Goal: Transaction & Acquisition: Obtain resource

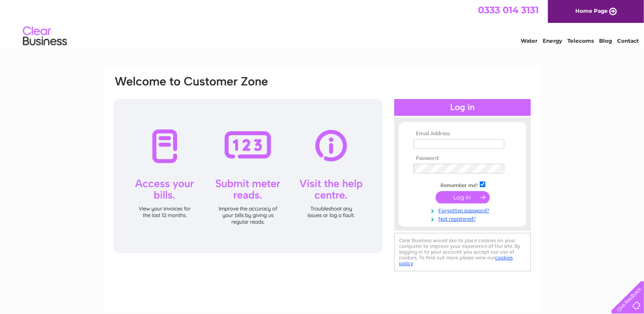
type input "all_finance@moorehouse.org.uk"
click at [468, 198] on input "submit" at bounding box center [463, 197] width 54 height 12
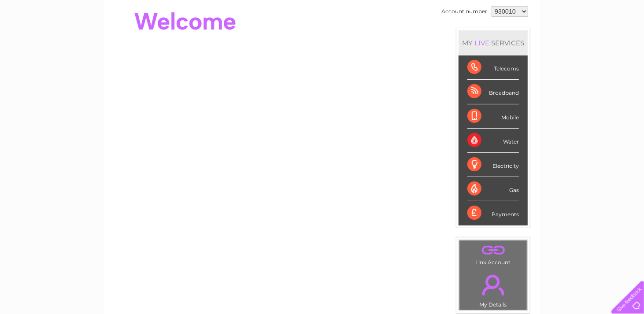
scroll to position [88, 0]
click at [511, 12] on select "930010 1121334 1121349" at bounding box center [510, 11] width 37 height 11
select select "1121334"
click at [492, 6] on select "930010 1121334 1121349" at bounding box center [510, 11] width 37 height 11
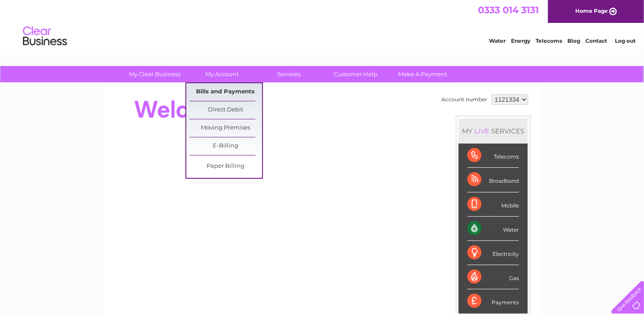
click at [220, 90] on link "Bills and Payments" at bounding box center [225, 92] width 73 height 18
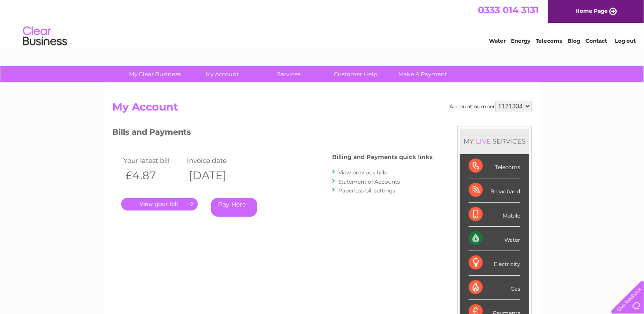
click at [174, 205] on link "." at bounding box center [159, 204] width 77 height 13
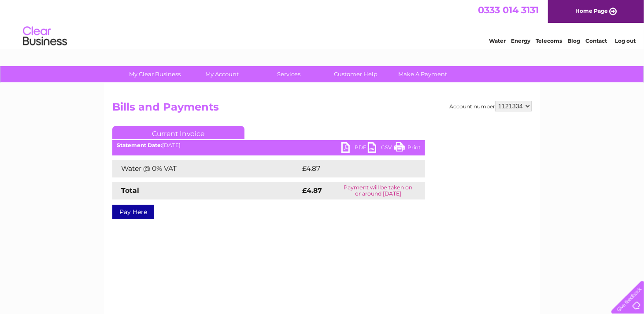
click at [355, 145] on link "PDF" at bounding box center [354, 148] width 26 height 13
click at [515, 107] on select "930010 1121334 1121349" at bounding box center [513, 106] width 37 height 11
select select "1121349"
click at [496, 101] on select "930010 1121334 1121349" at bounding box center [513, 106] width 37 height 11
click at [357, 115] on h2 "Bills and Payments" at bounding box center [321, 109] width 419 height 17
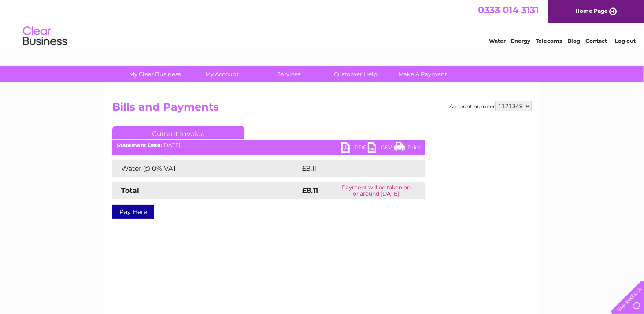
click at [352, 147] on link "PDF" at bounding box center [354, 148] width 26 height 13
